Goal: Information Seeking & Learning: Learn about a topic

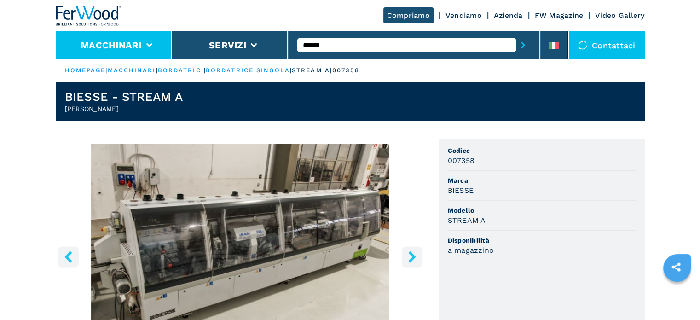
click at [122, 51] on li "Macchinari" at bounding box center [114, 45] width 117 height 28
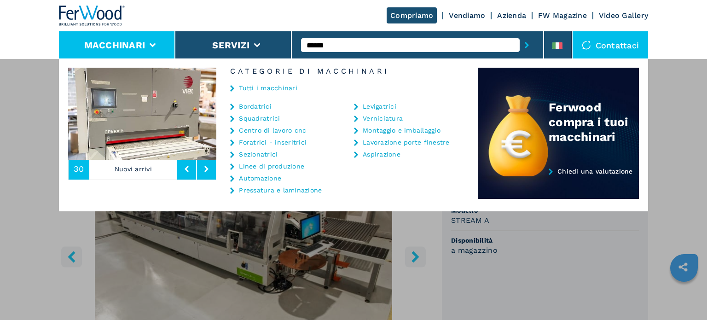
click at [266, 105] on link "Bordatrici" at bounding box center [255, 106] width 33 height 6
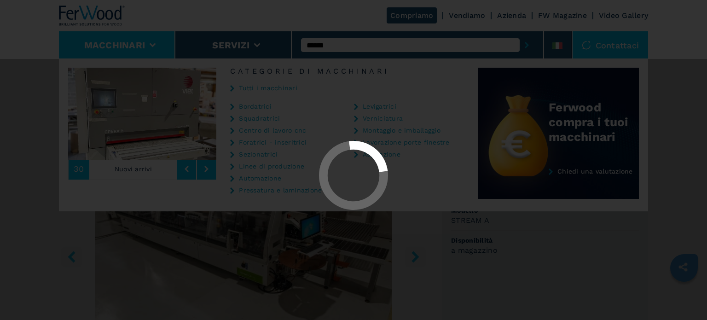
select select "**********"
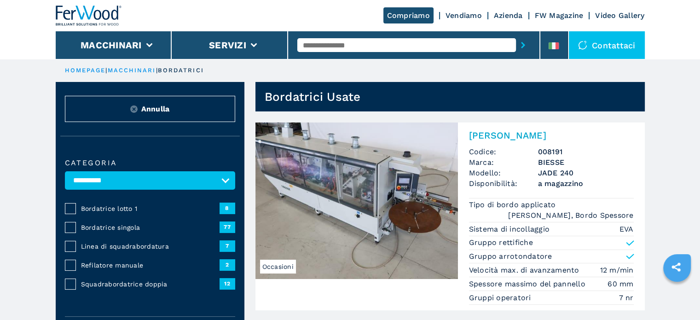
click at [122, 282] on span "Squadrabordatrice doppia" at bounding box center [150, 284] width 139 height 9
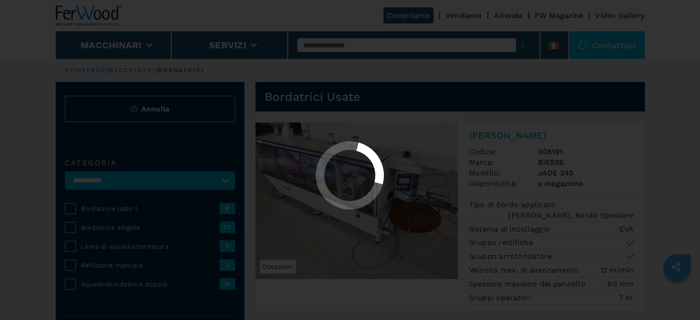
select select "**********"
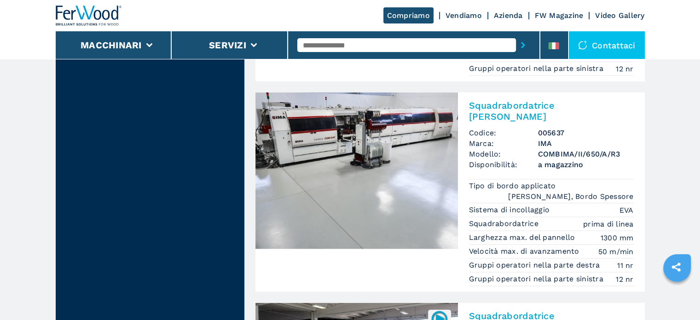
scroll to position [2118, 0]
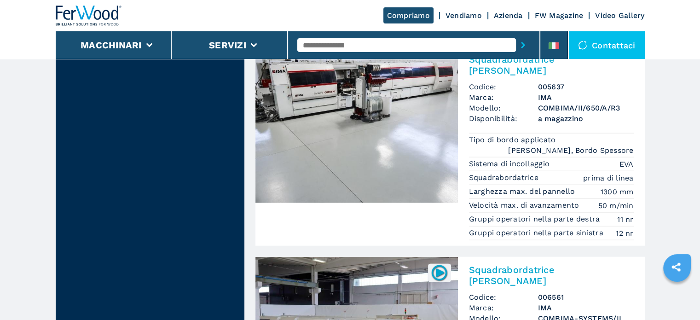
click at [548, 313] on h3 "COMBIMA-SYSTEMS/II 1060-B" at bounding box center [586, 323] width 96 height 21
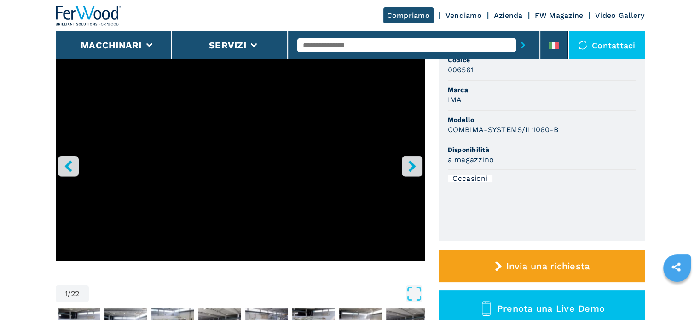
scroll to position [92, 0]
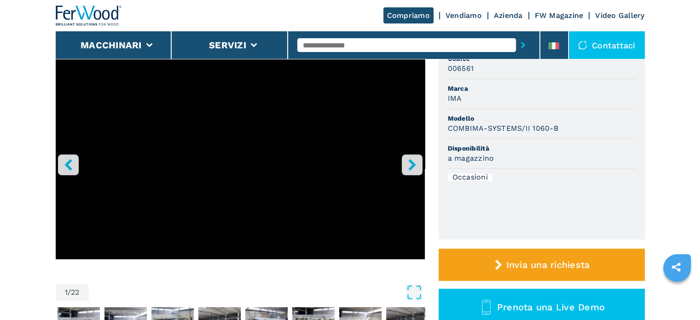
click at [414, 167] on icon "right-button" at bounding box center [413, 165] width 12 height 12
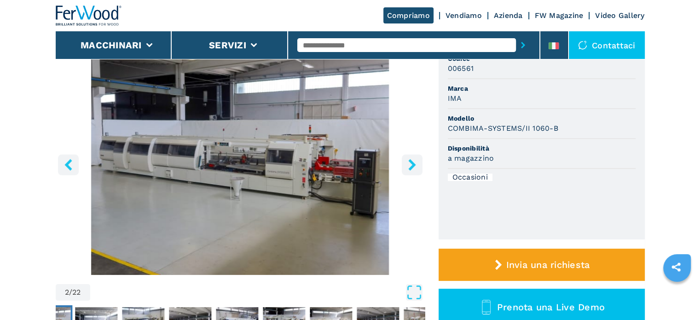
click at [414, 167] on icon "right-button" at bounding box center [413, 165] width 12 height 12
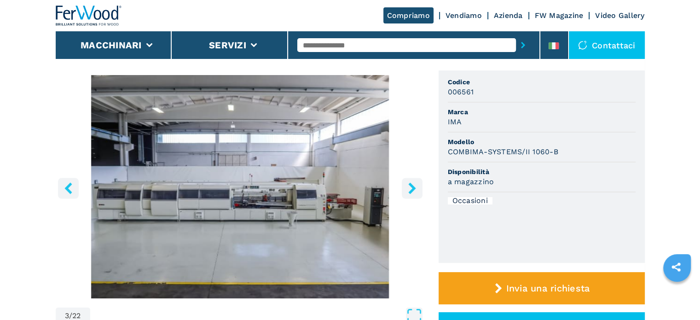
scroll to position [46, 0]
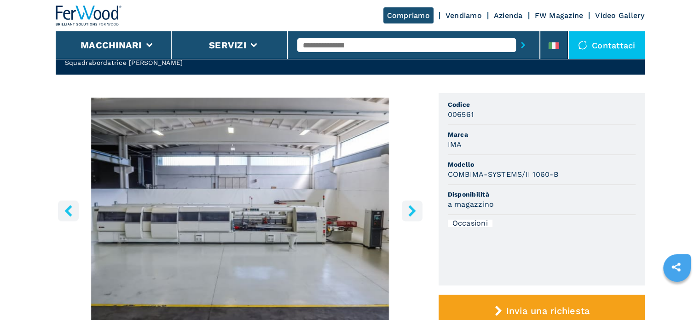
click at [68, 216] on icon "left-button" at bounding box center [69, 211] width 12 height 12
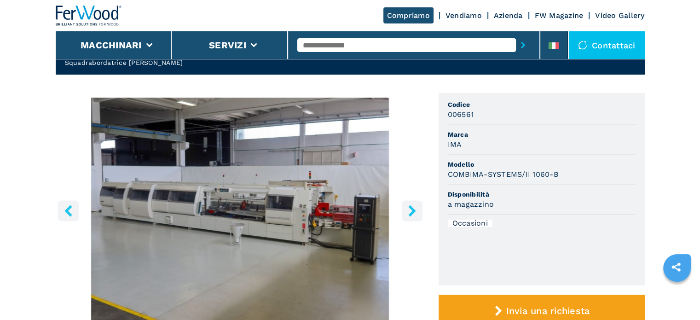
click at [68, 214] on icon "left-button" at bounding box center [69, 211] width 12 height 12
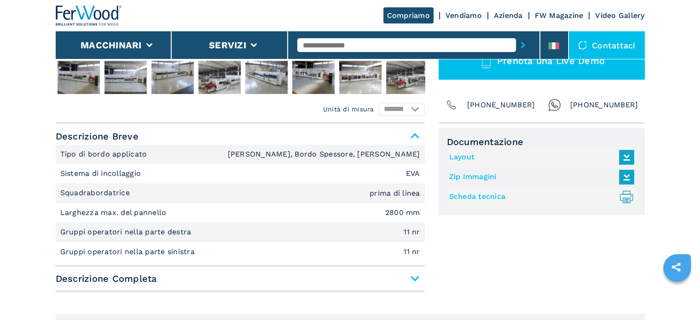
scroll to position [368, 0]
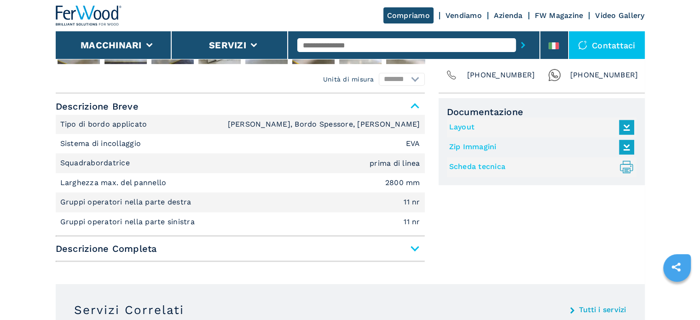
click at [416, 246] on span "Descrizione Completa" at bounding box center [240, 248] width 369 height 17
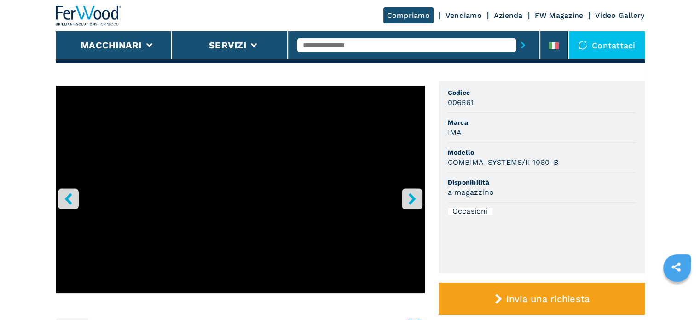
scroll to position [0, 0]
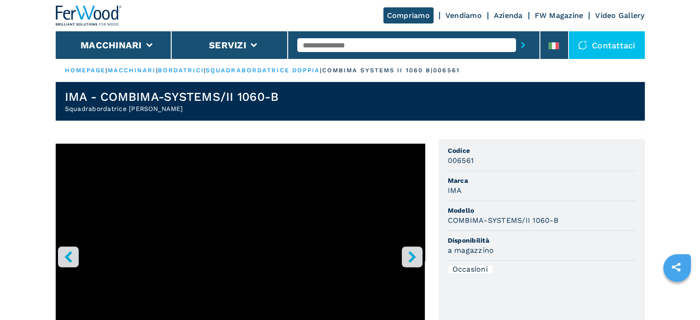
click at [403, 254] on button "right-button" at bounding box center [412, 256] width 21 height 21
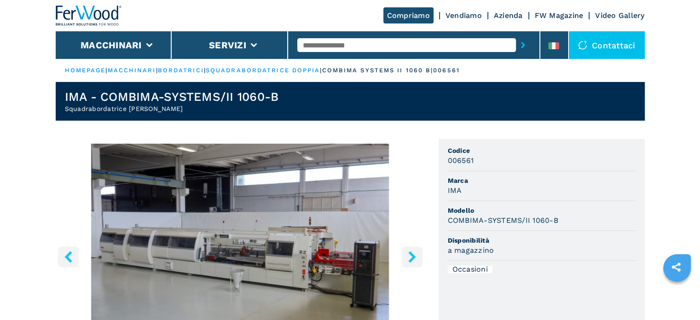
scroll to position [230, 0]
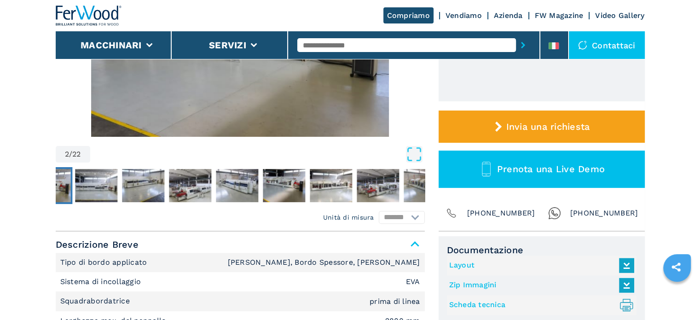
click at [467, 265] on link "Layout" at bounding box center [539, 265] width 181 height 15
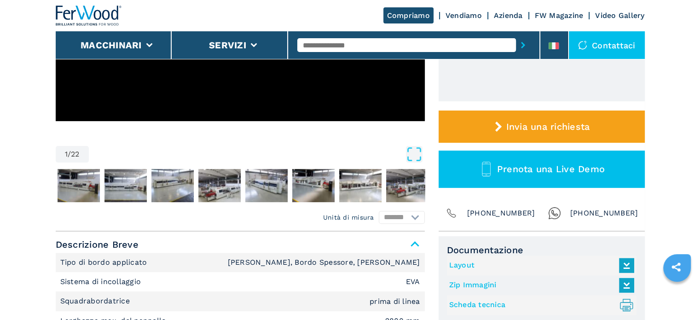
select select "**********"
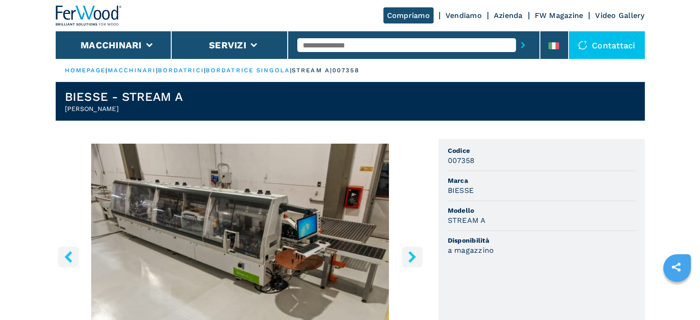
select select "**********"
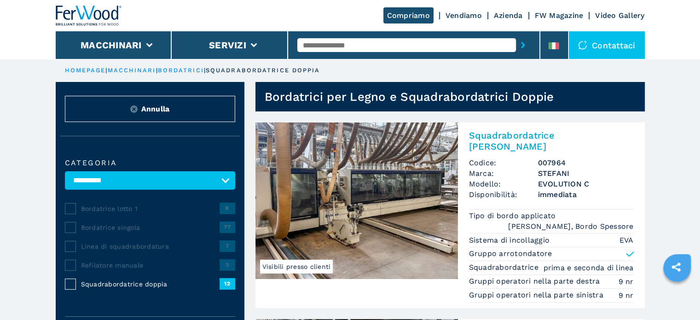
click at [133, 245] on span "Linea di squadrabordatura" at bounding box center [150, 246] width 139 height 9
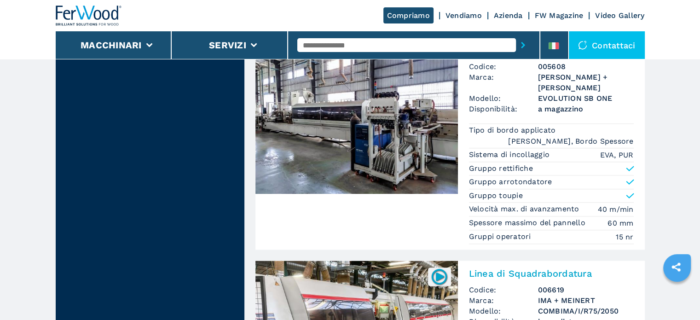
scroll to position [1059, 0]
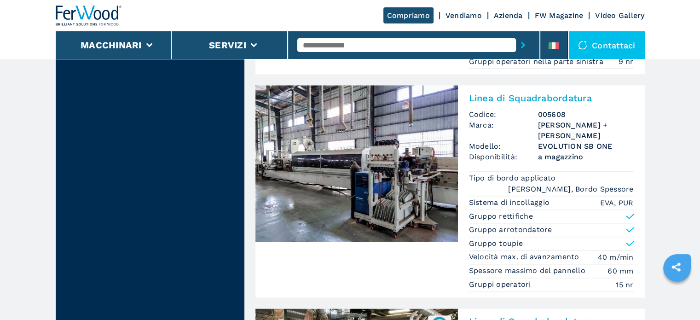
click at [521, 93] on h2 "Linea di Squadrabordatura" at bounding box center [551, 98] width 165 height 11
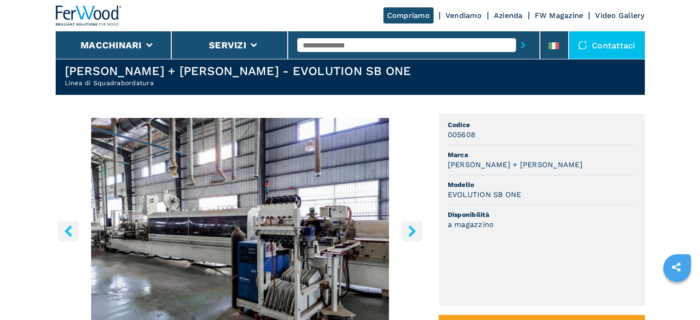
scroll to position [46, 0]
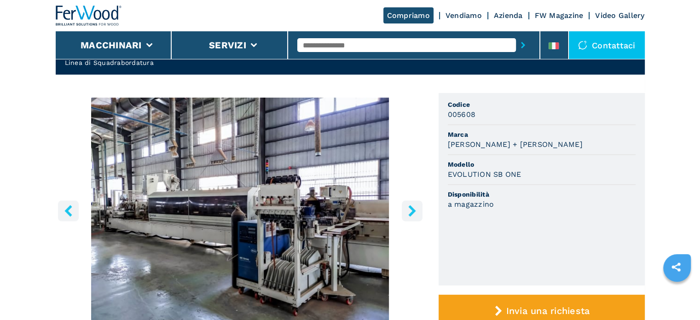
click at [414, 209] on icon "right-button" at bounding box center [411, 211] width 7 height 12
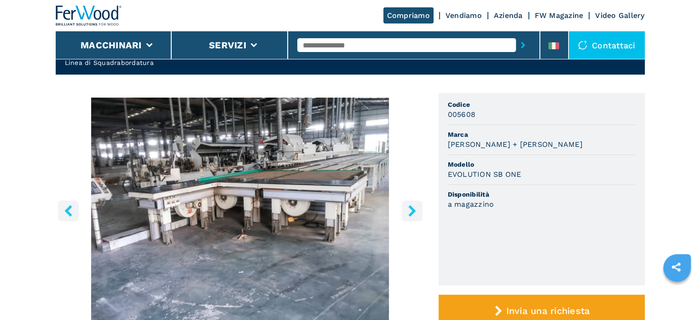
click at [414, 209] on icon "right-button" at bounding box center [411, 211] width 7 height 12
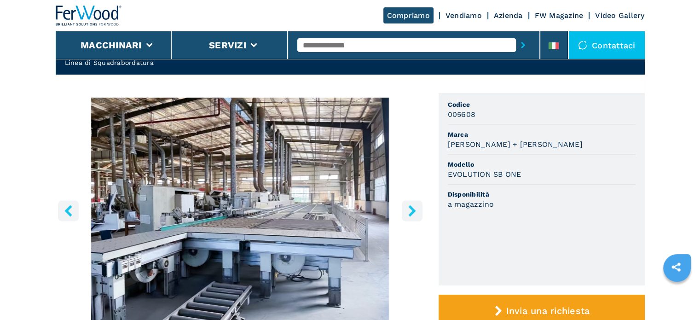
click at [413, 210] on icon "right-button" at bounding box center [411, 211] width 7 height 12
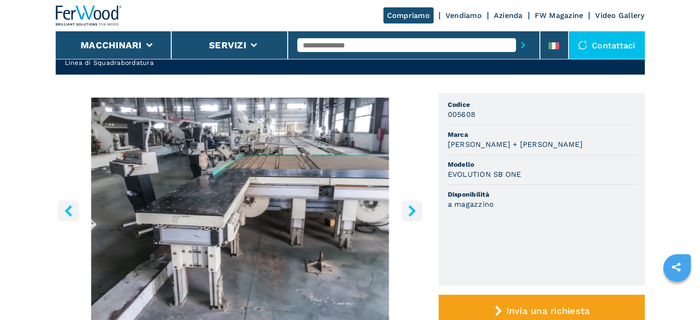
click at [413, 209] on icon "right-button" at bounding box center [411, 211] width 7 height 12
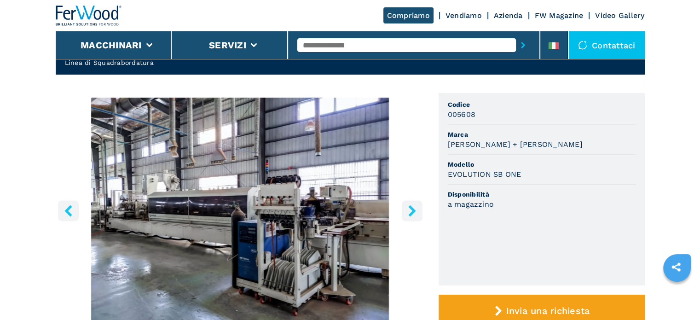
click at [413, 209] on icon "right-button" at bounding box center [411, 211] width 7 height 12
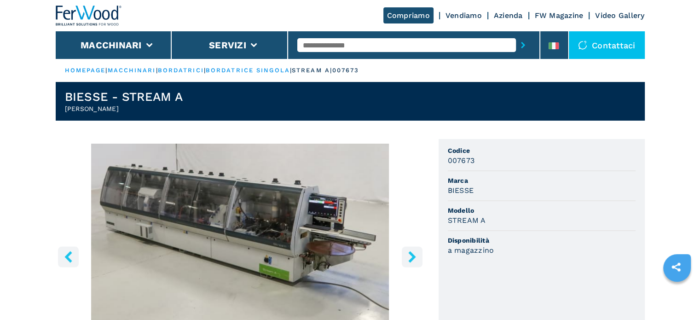
select select "**********"
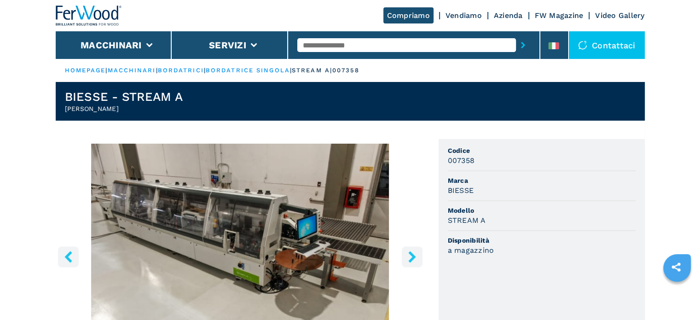
click at [409, 257] on icon "right-button" at bounding box center [413, 257] width 12 height 12
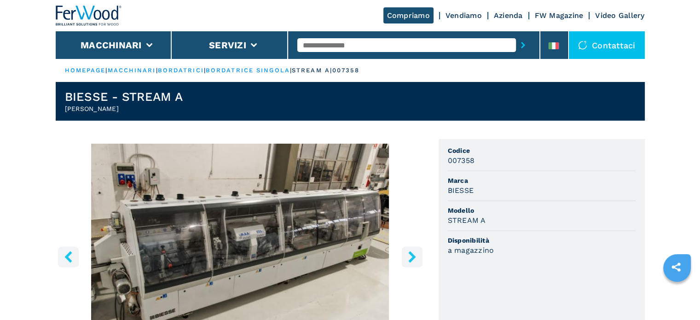
click at [409, 257] on icon "right-button" at bounding box center [413, 257] width 12 height 12
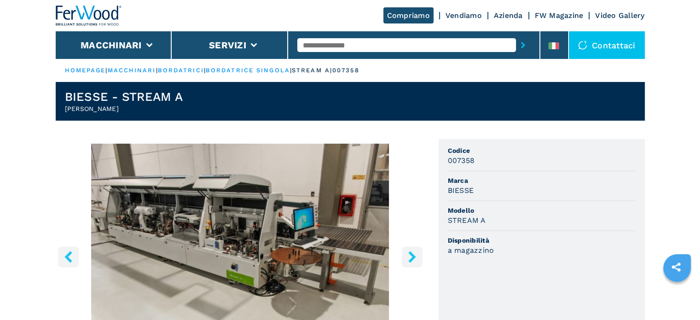
click at [408, 256] on icon "right-button" at bounding box center [413, 257] width 12 height 12
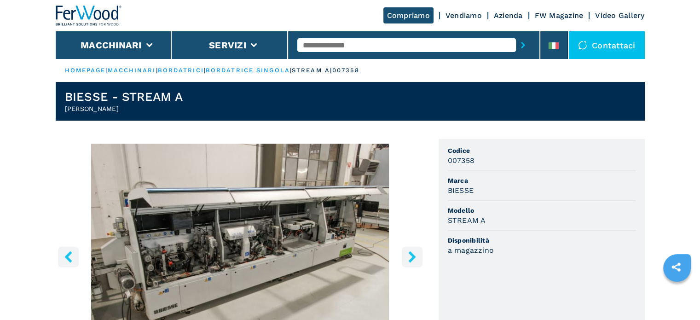
click at [408, 256] on icon "right-button" at bounding box center [413, 257] width 12 height 12
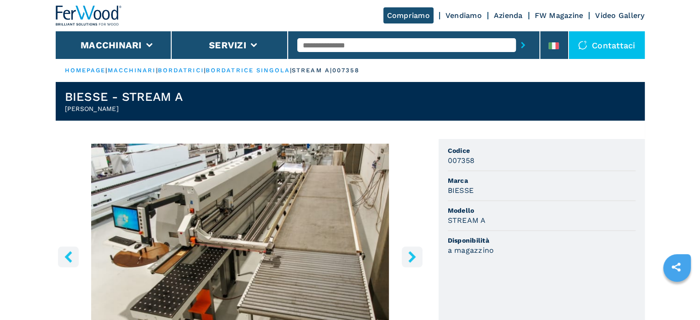
click at [408, 256] on icon "right-button" at bounding box center [413, 257] width 12 height 12
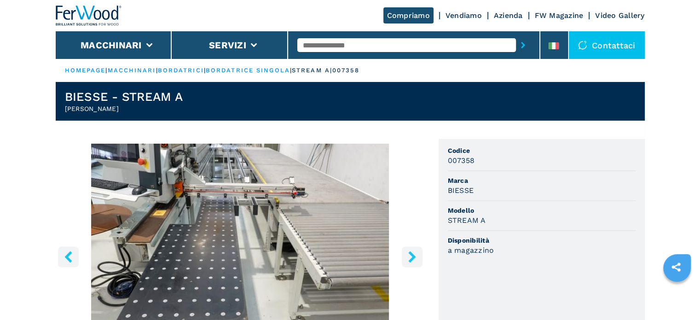
click at [408, 256] on icon "right-button" at bounding box center [413, 257] width 12 height 12
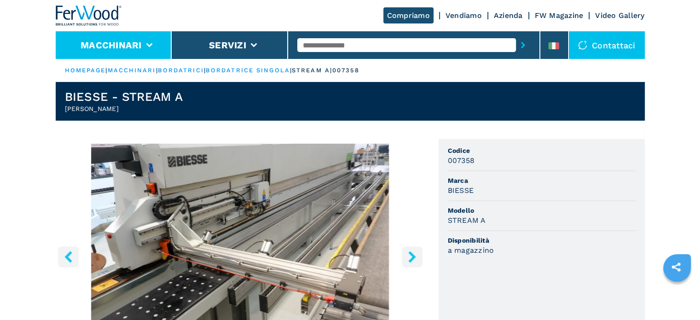
click at [117, 51] on li "Macchinari" at bounding box center [114, 45] width 117 height 28
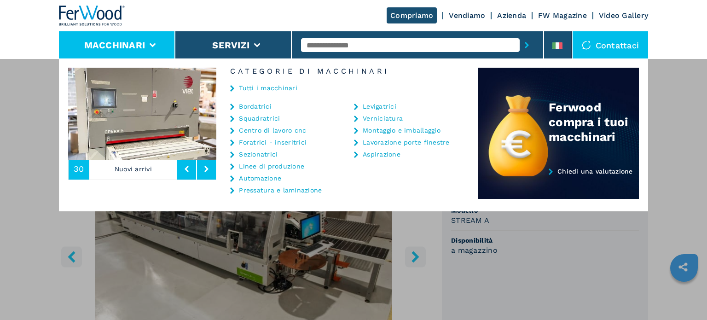
click at [260, 106] on link "Bordatrici" at bounding box center [255, 106] width 33 height 6
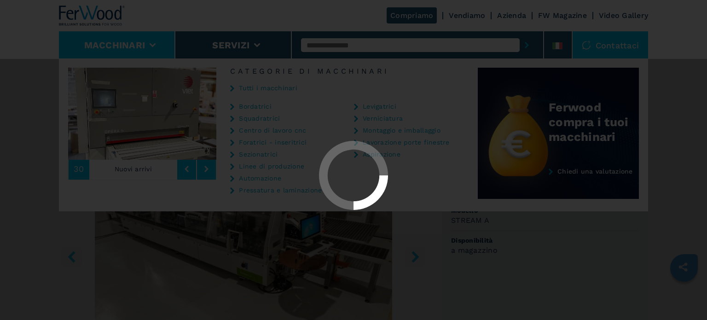
select select "**********"
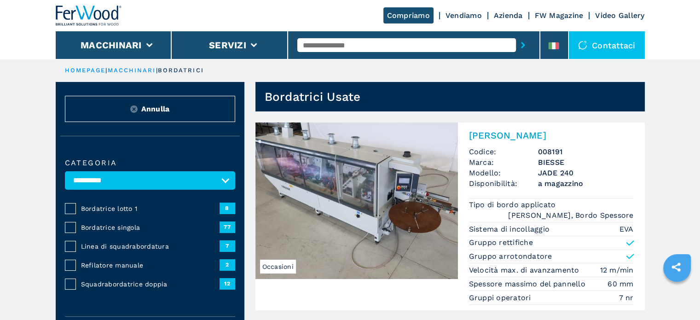
click at [120, 280] on span "Squadrabordatrice doppia" at bounding box center [150, 284] width 139 height 9
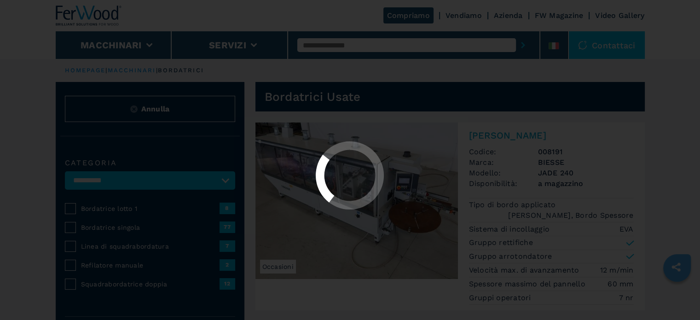
select select "**********"
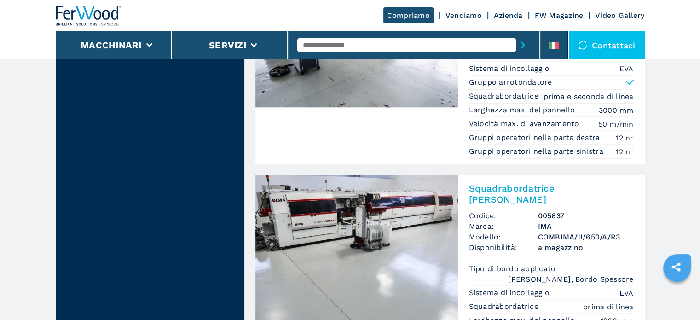
scroll to position [2135, 0]
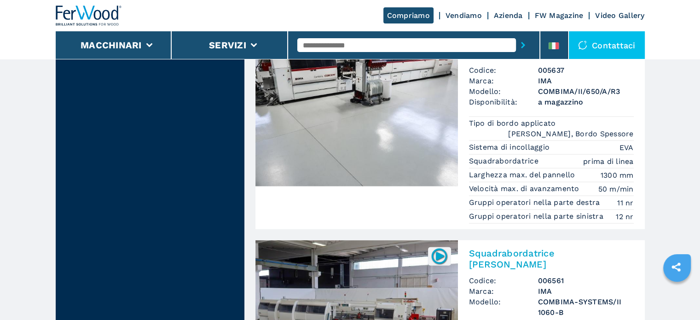
click at [448, 240] on img at bounding box center [357, 318] width 203 height 157
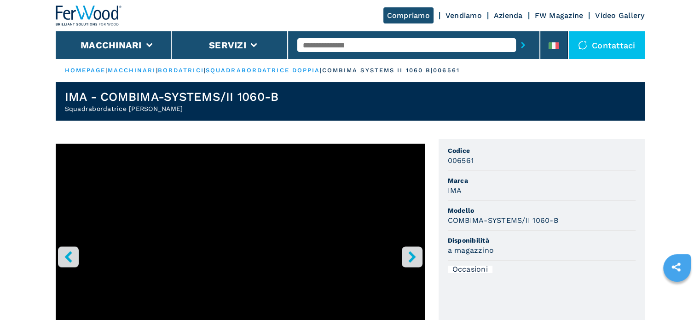
scroll to position [46, 0]
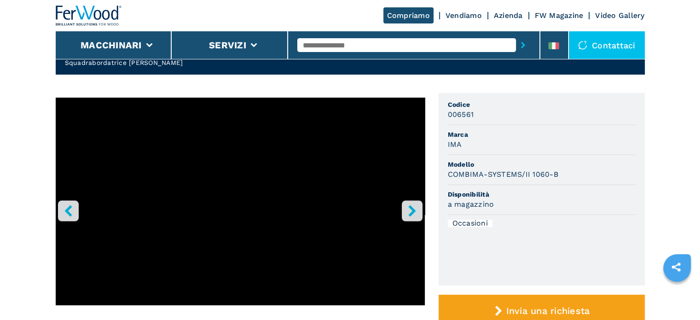
click at [407, 209] on icon "right-button" at bounding box center [413, 211] width 12 height 12
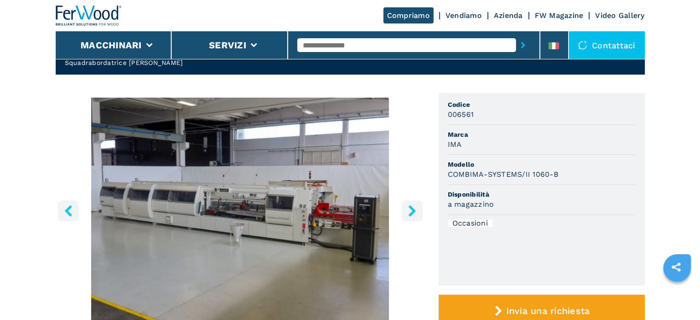
drag, startPoint x: 326, startPoint y: 244, endPoint x: 296, endPoint y: 271, distance: 40.1
click at [296, 271] on img "Go to Slide 2" at bounding box center [240, 209] width 369 height 223
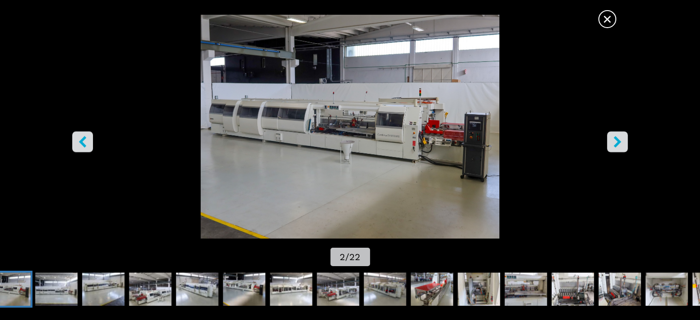
click at [606, 18] on span "×" at bounding box center [608, 17] width 16 height 16
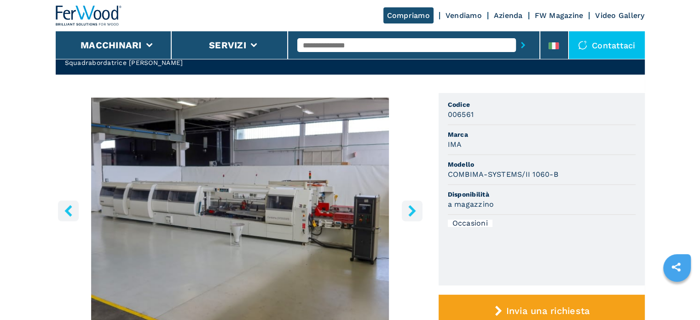
click at [410, 212] on icon "right-button" at bounding box center [413, 211] width 12 height 12
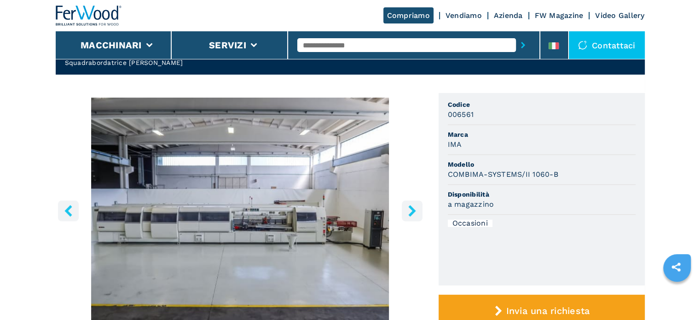
click at [411, 212] on icon "right-button" at bounding box center [411, 211] width 7 height 12
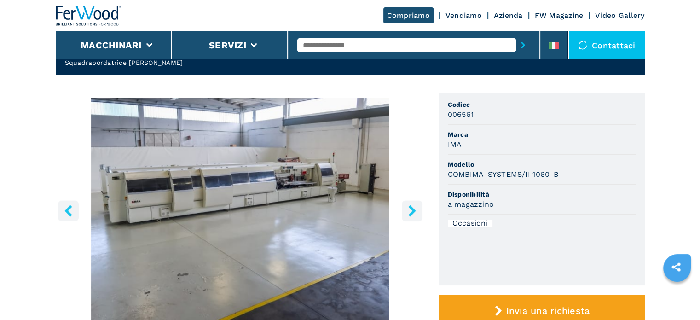
click at [411, 212] on icon "right-button" at bounding box center [411, 211] width 7 height 12
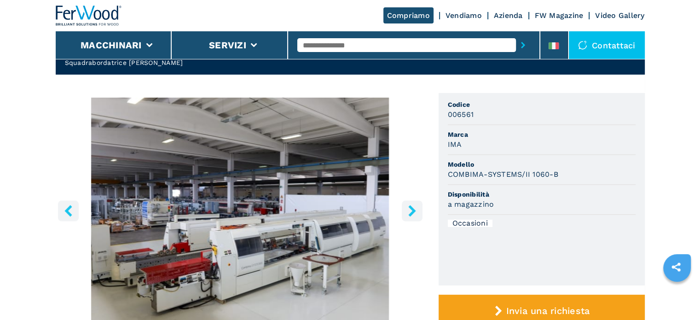
click at [71, 211] on icon "left-button" at bounding box center [69, 211] width 12 height 12
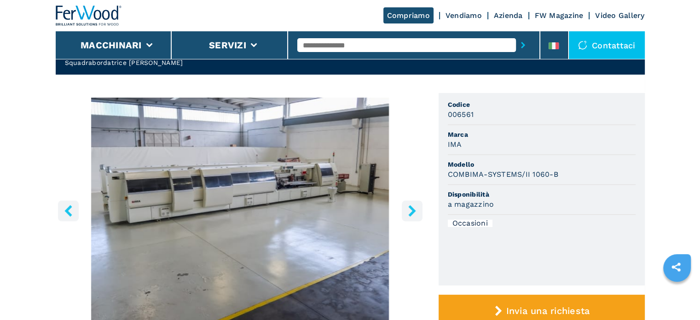
click at [70, 211] on icon "left-button" at bounding box center [69, 211] width 12 height 12
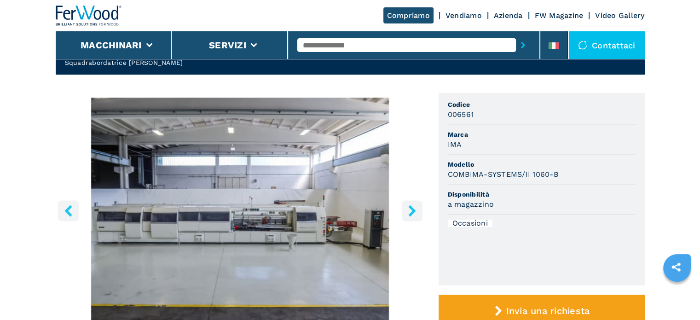
click at [69, 211] on icon "left-button" at bounding box center [67, 211] width 7 height 12
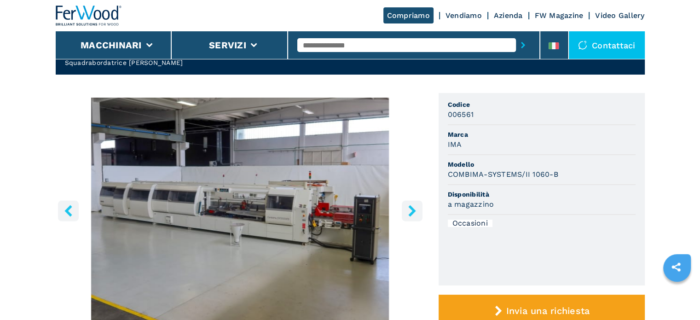
click at [69, 211] on icon "left-button" at bounding box center [67, 211] width 7 height 12
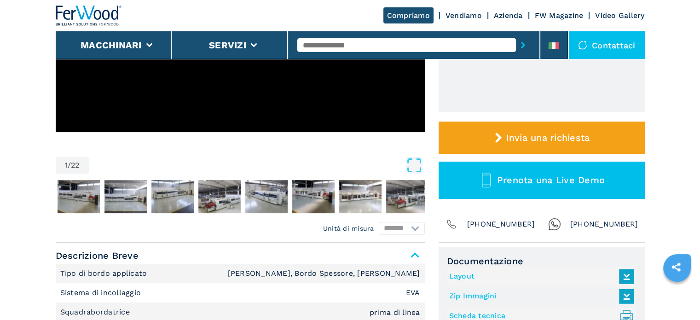
scroll to position [230, 0]
